Goal: Obtain resource: Obtain resource

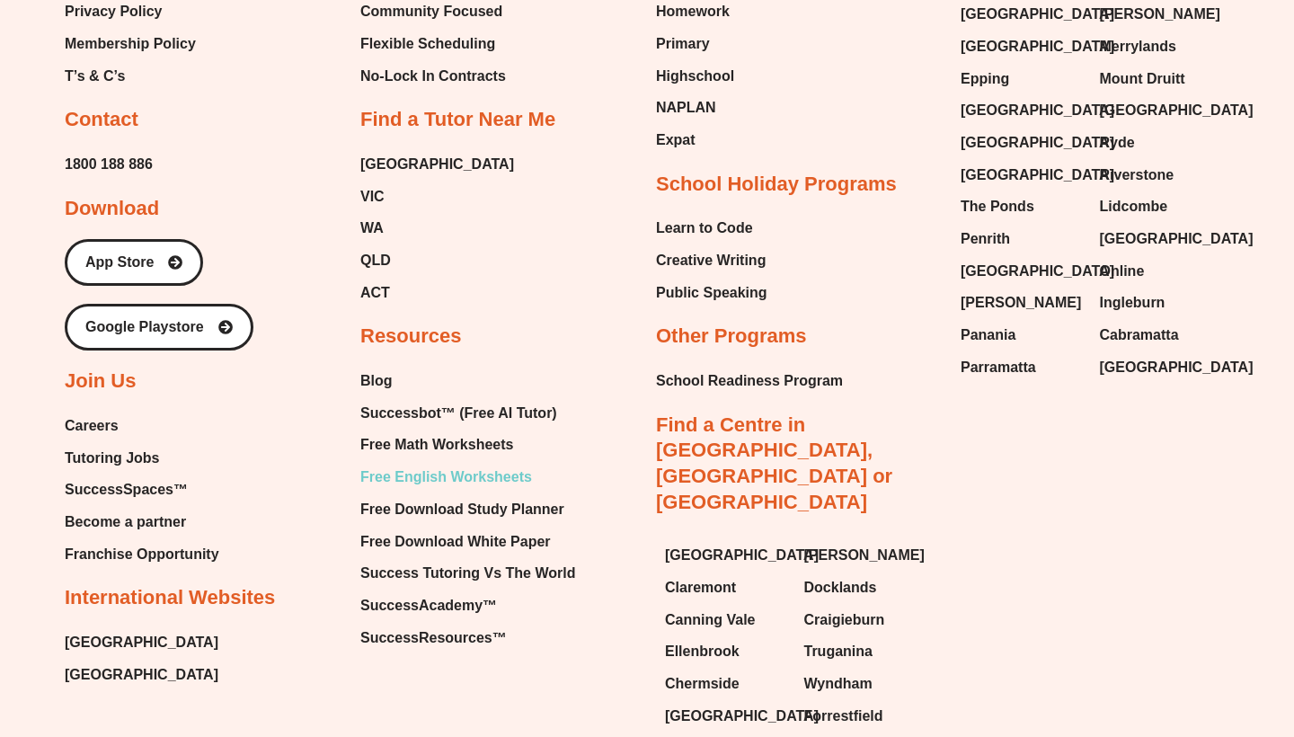
scroll to position [7531, 0]
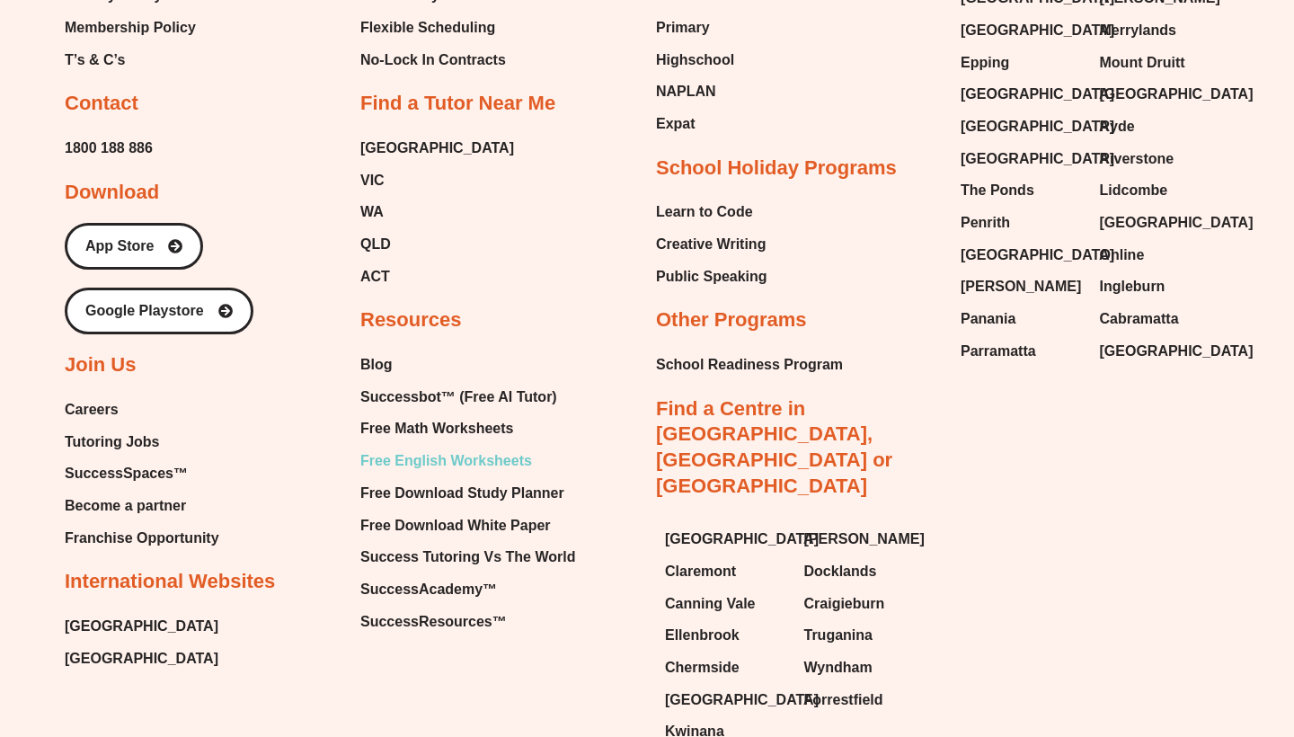
click at [505, 448] on span "Free English Worksheets" at bounding box center [446, 461] width 172 height 27
click at [482, 415] on span "Free Math Worksheets" at bounding box center [436, 428] width 153 height 27
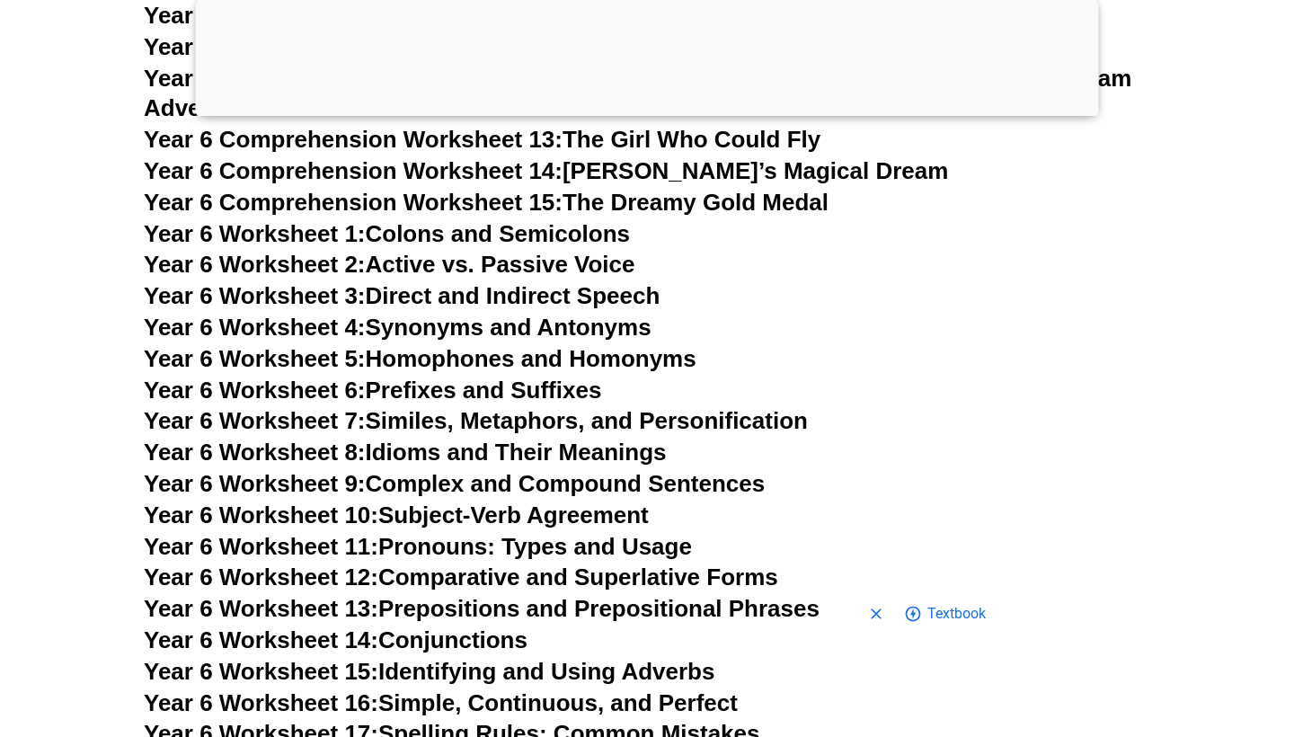
scroll to position [10075, 0]
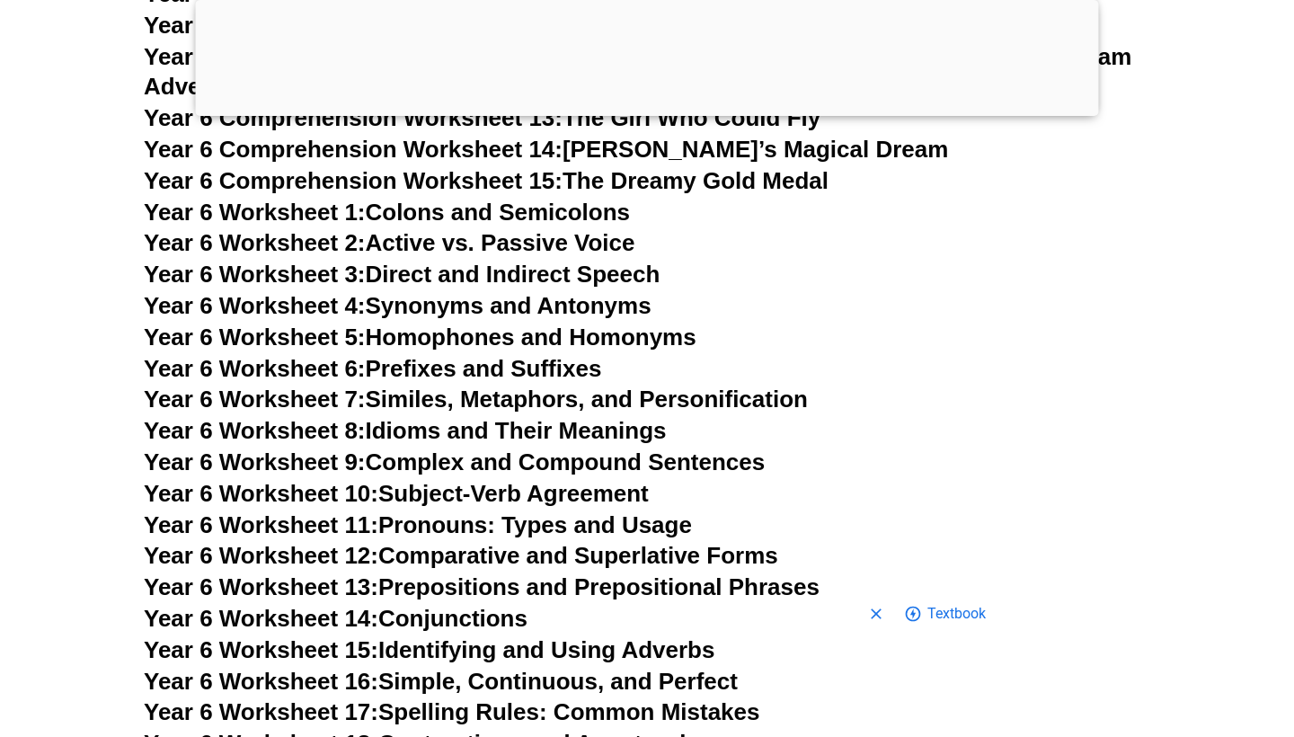
click at [652, 111] on div at bounding box center [647, 111] width 903 height 0
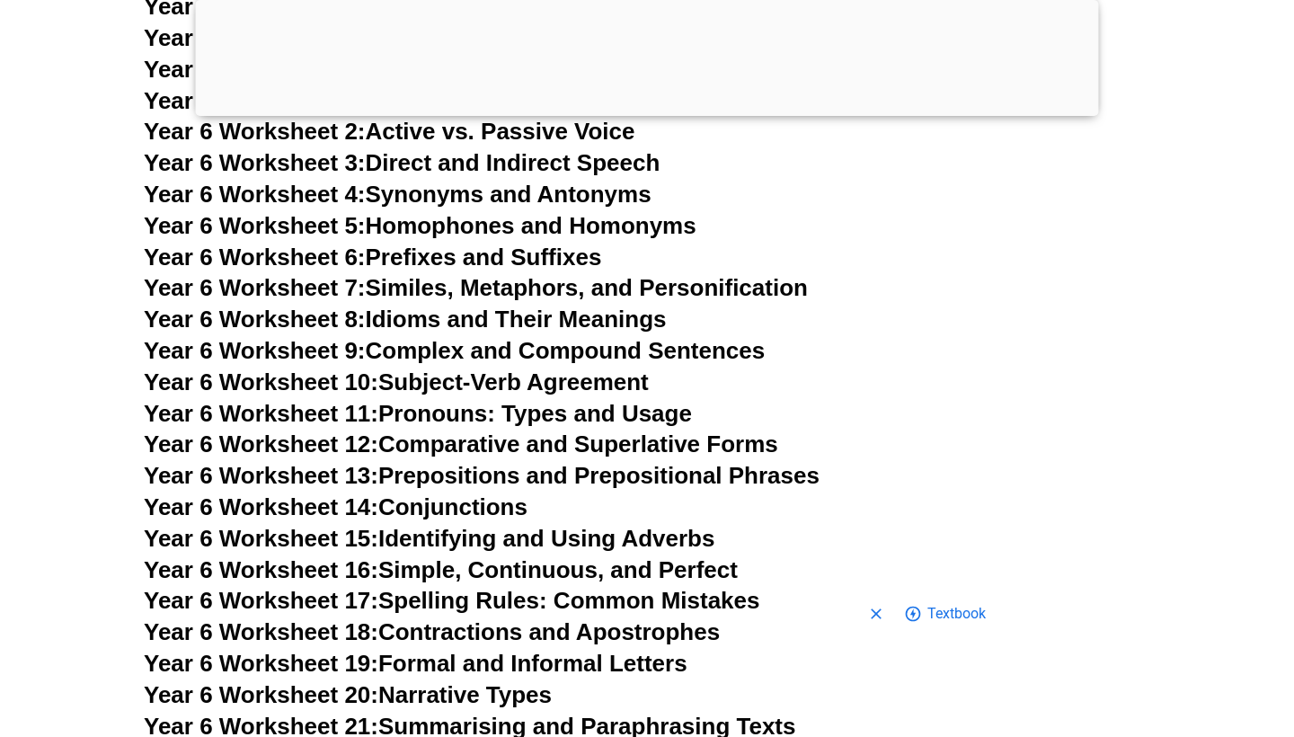
scroll to position [9963, 0]
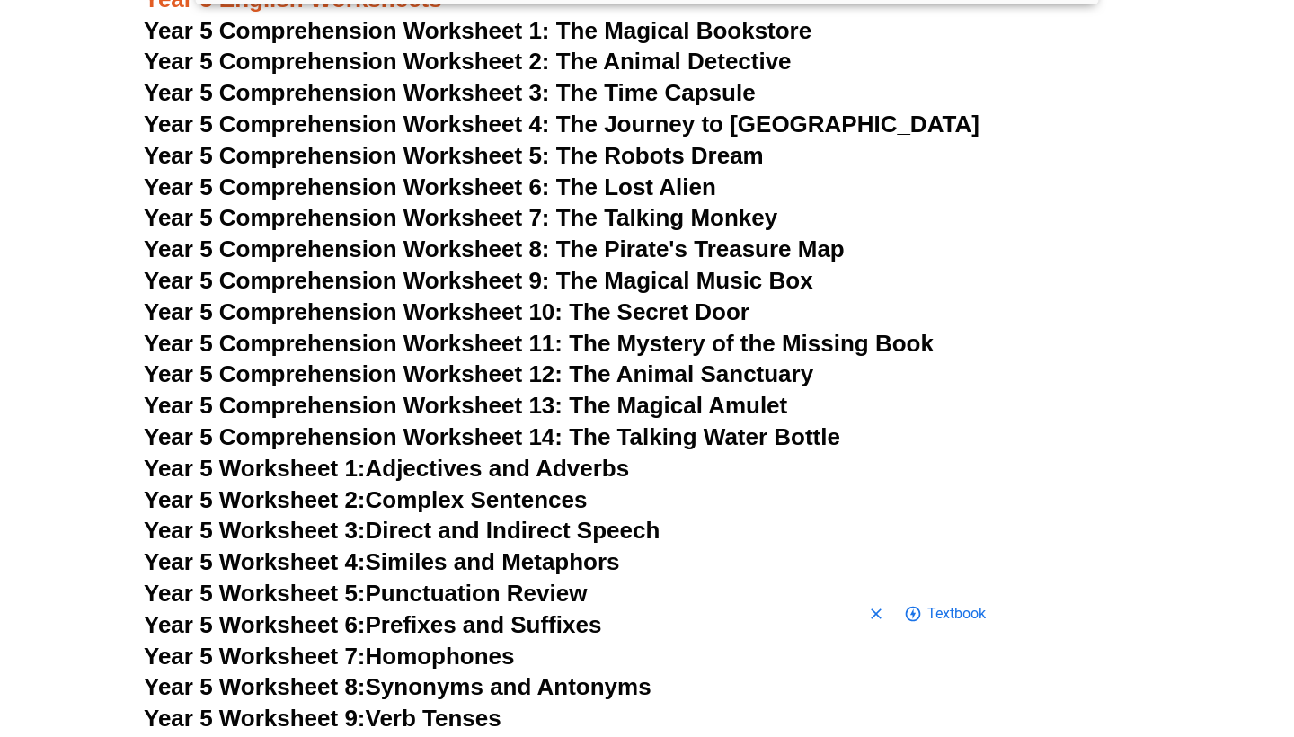
scroll to position [8396, 0]
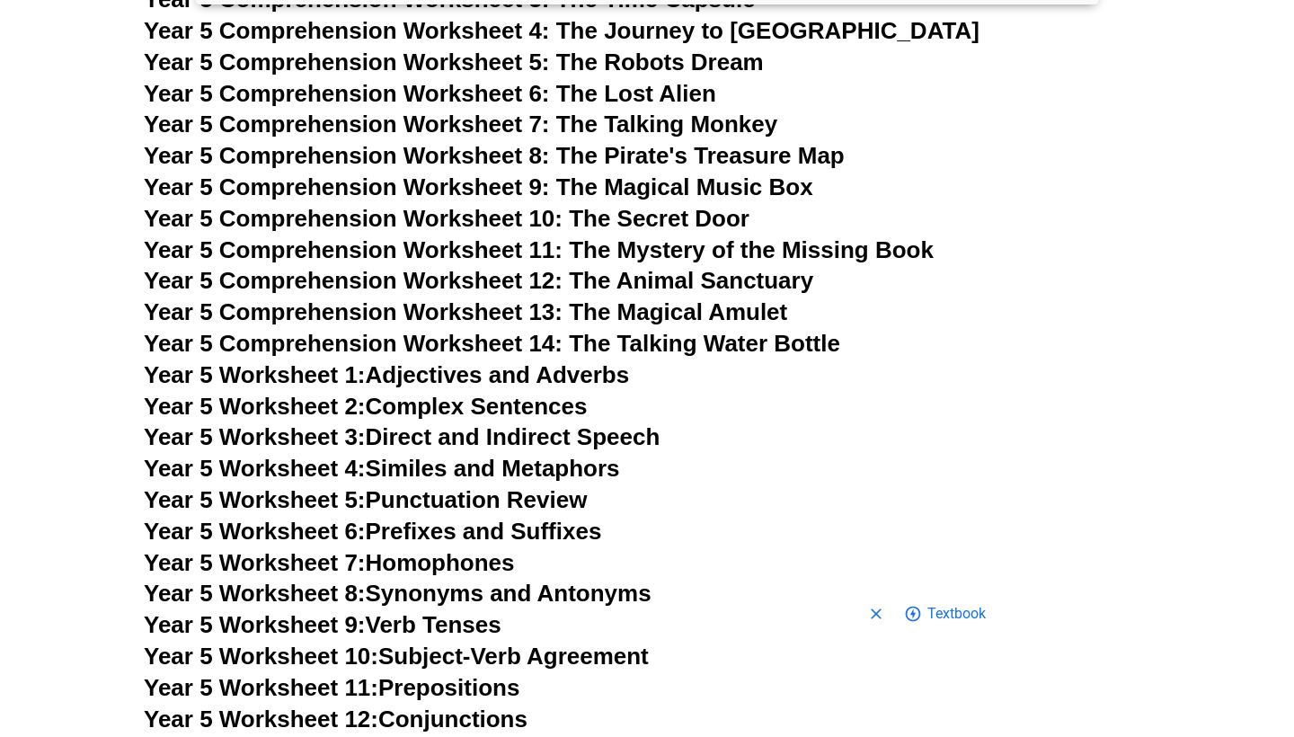
click at [468, 580] on link "Year 5 Worksheet 8: Synonyms and Antonyms" at bounding box center [398, 593] width 508 height 27
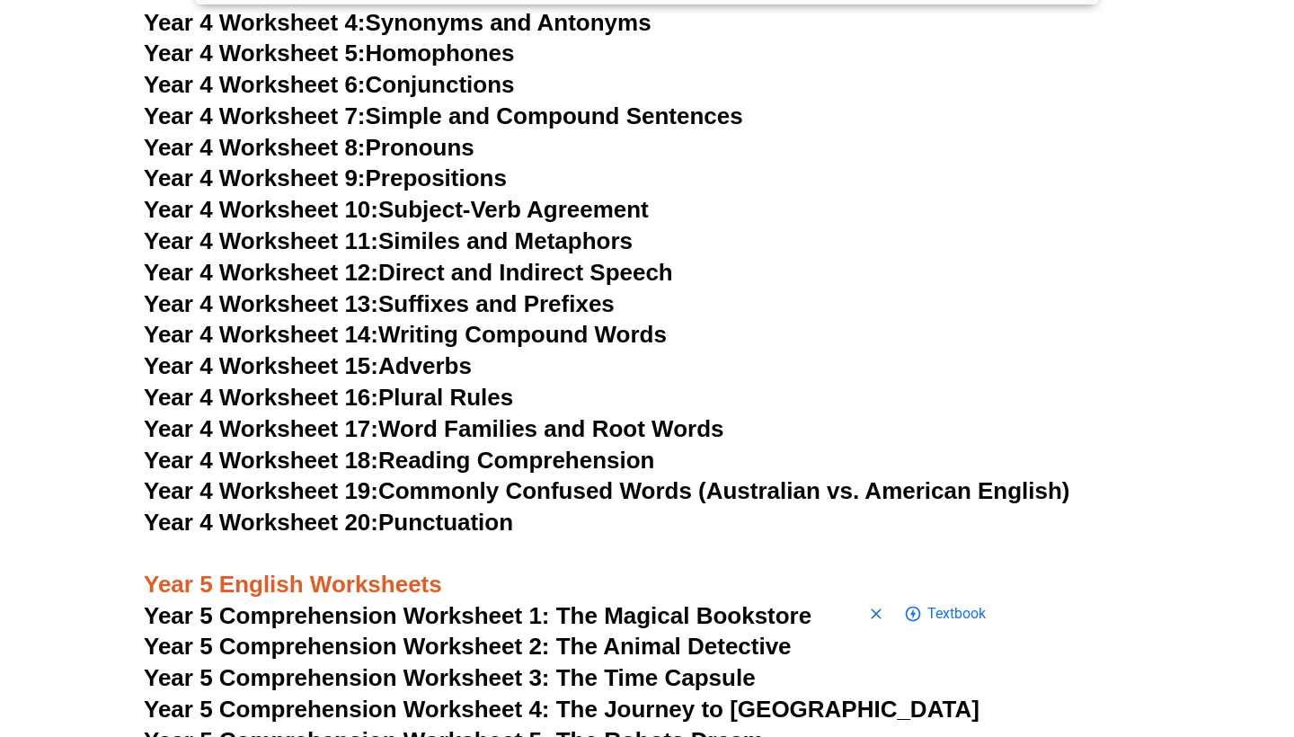
scroll to position [7751, 0]
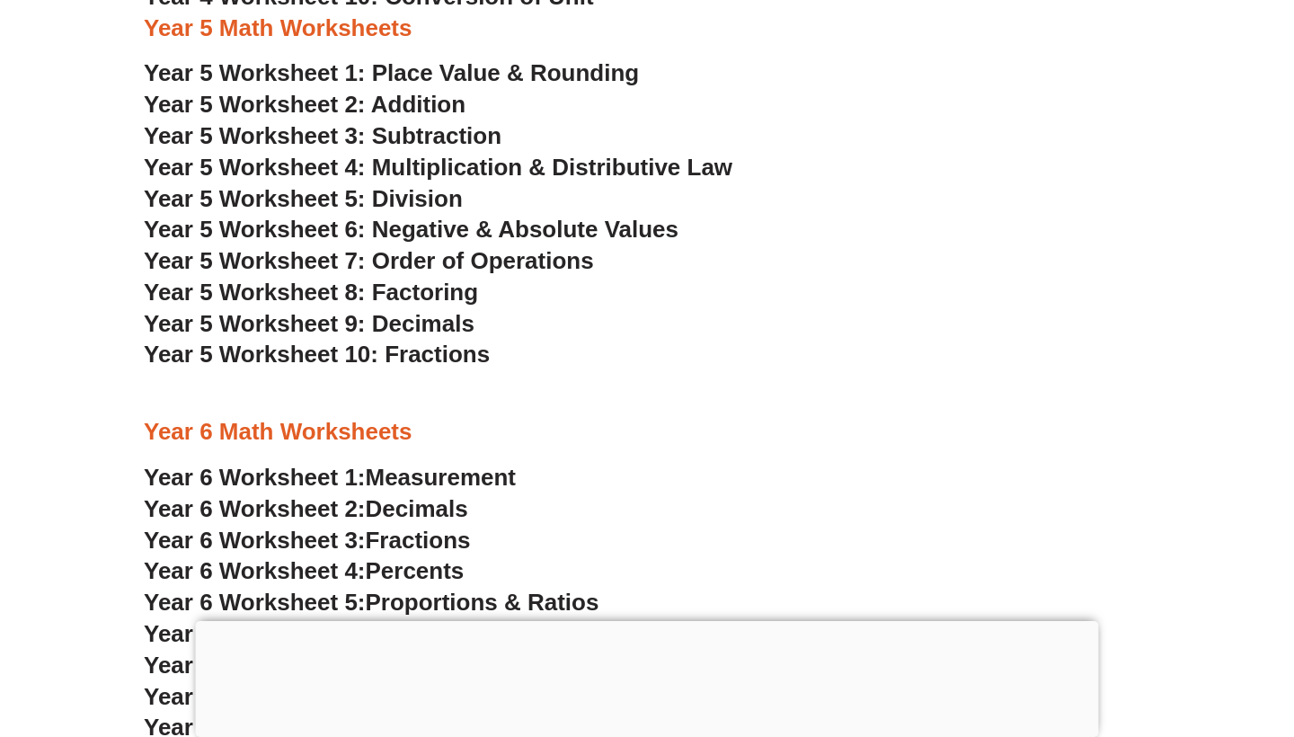
scroll to position [3053, 0]
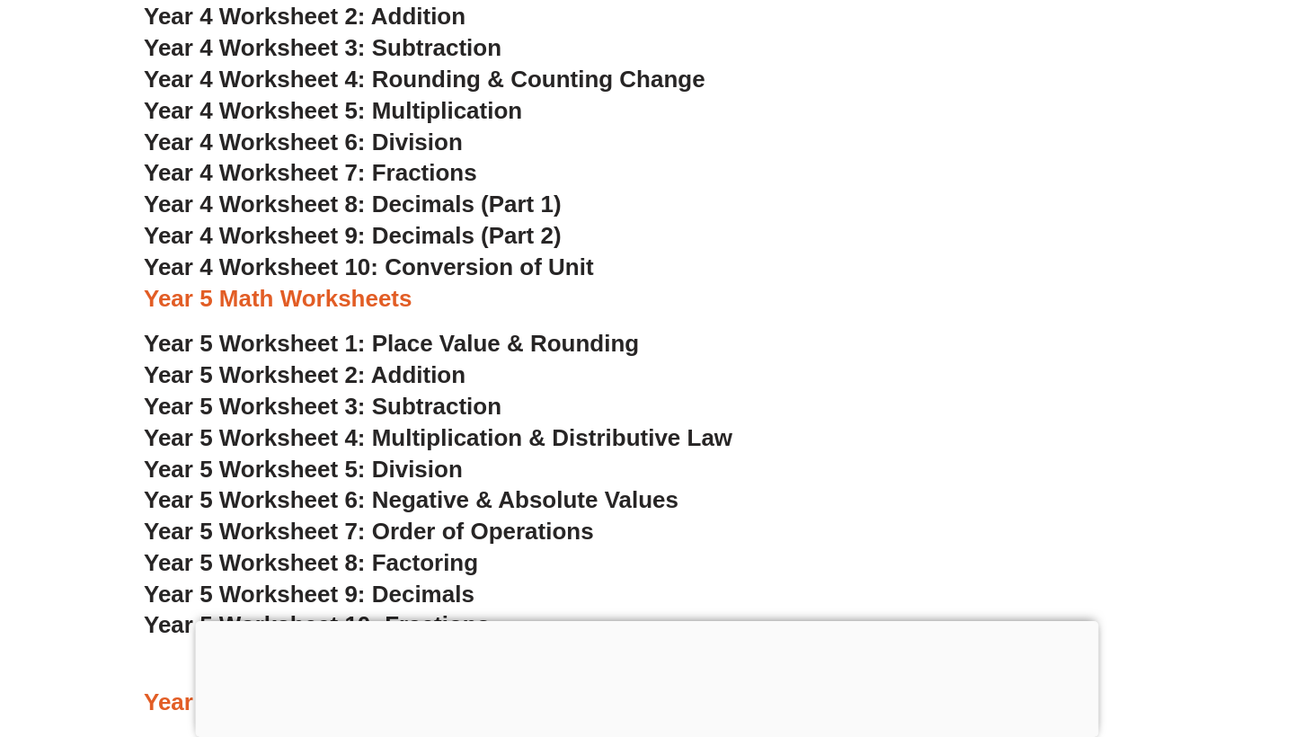
click at [400, 393] on span "Year 5 Worksheet 3: Subtraction" at bounding box center [323, 406] width 358 height 27
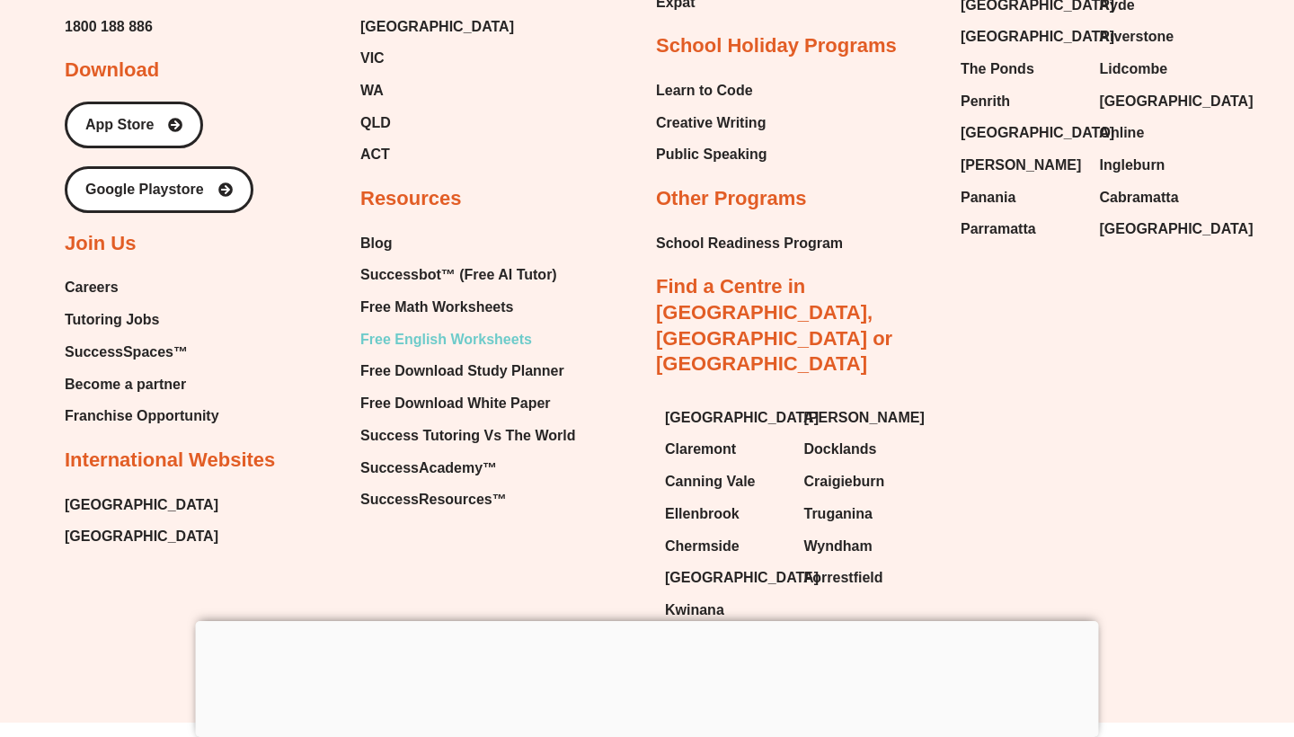
scroll to position [12798, 0]
click at [467, 327] on span "Free English Worksheets" at bounding box center [446, 340] width 172 height 27
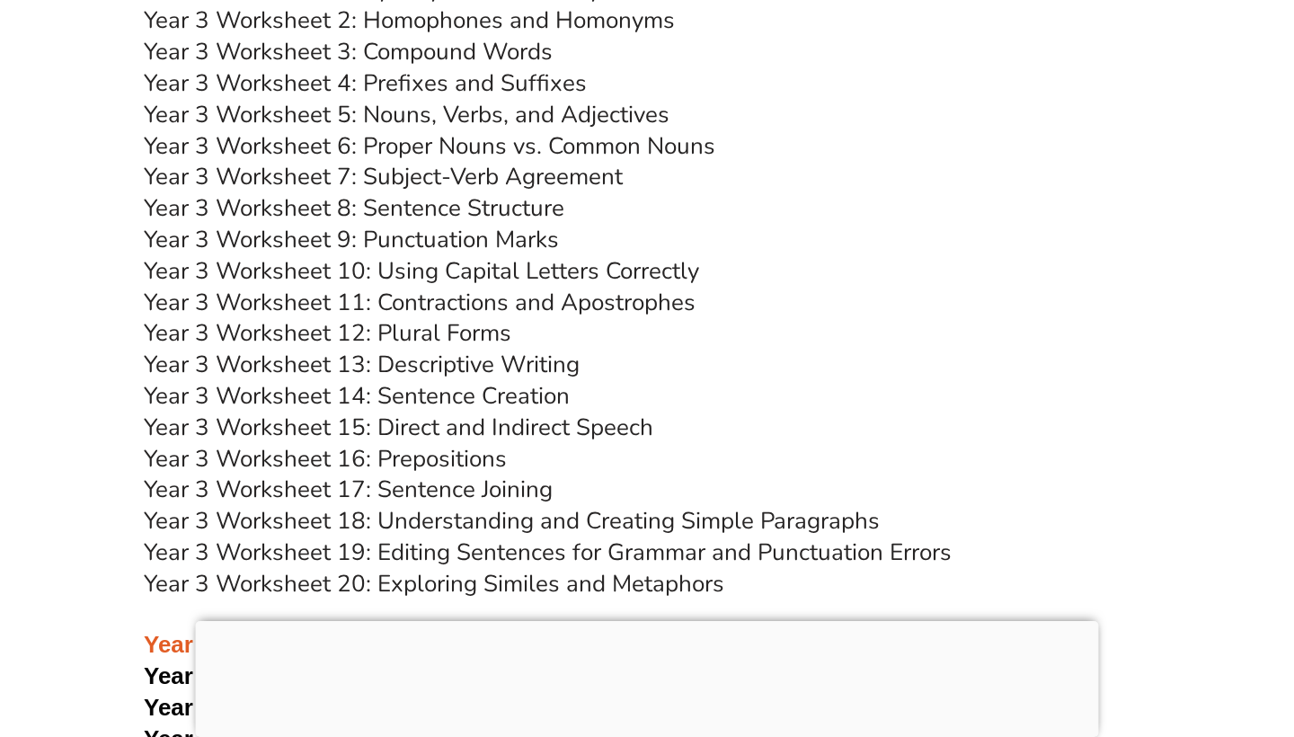
scroll to position [6628, 0]
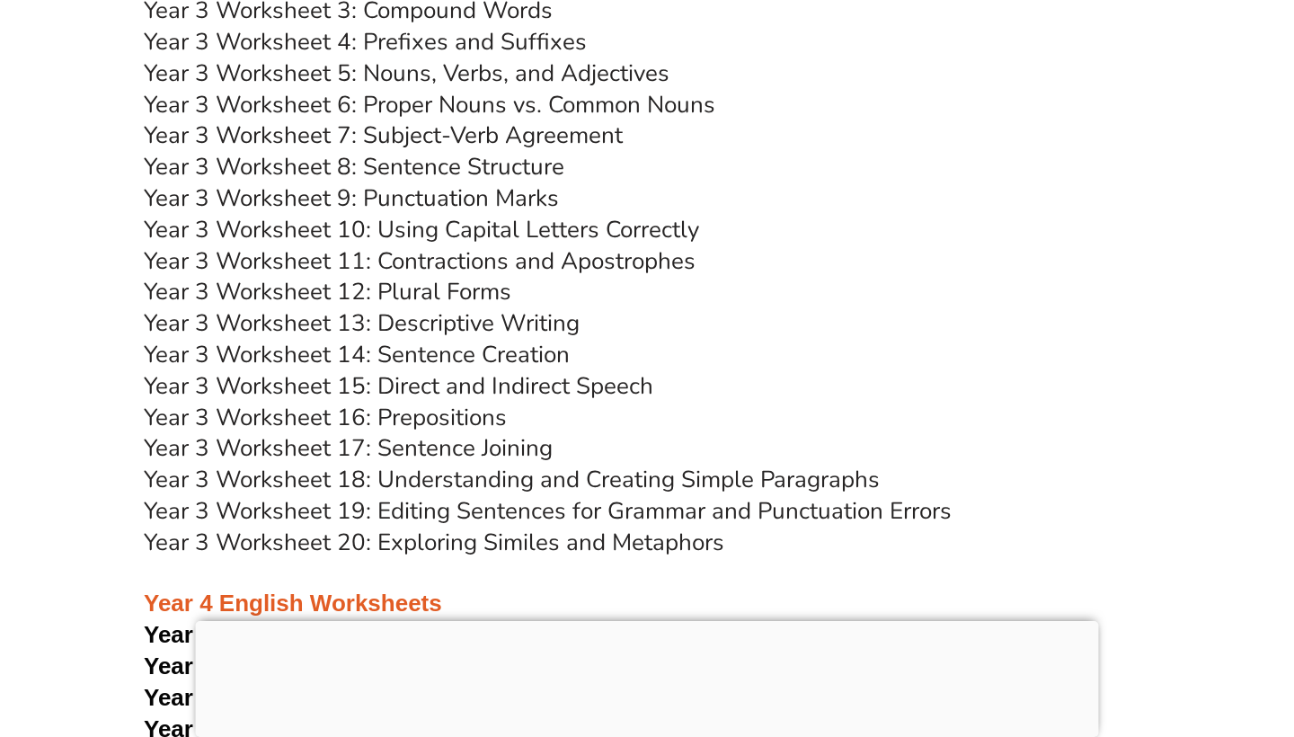
click at [421, 527] on link "Year 3 Worksheet 20: Exploring Similes and Metaphors" at bounding box center [434, 542] width 581 height 31
